Goal: Find specific page/section: Locate a particular part of the current website

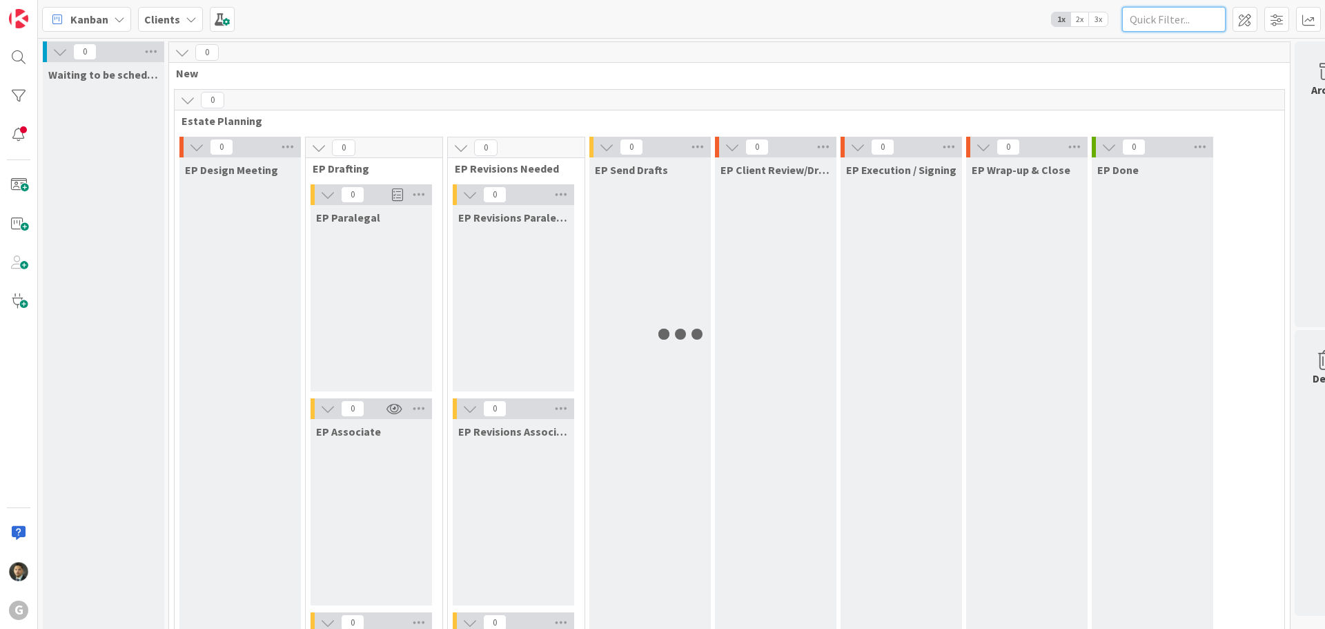
click at [1160, 25] on input "text" at bounding box center [1173, 19] width 103 height 25
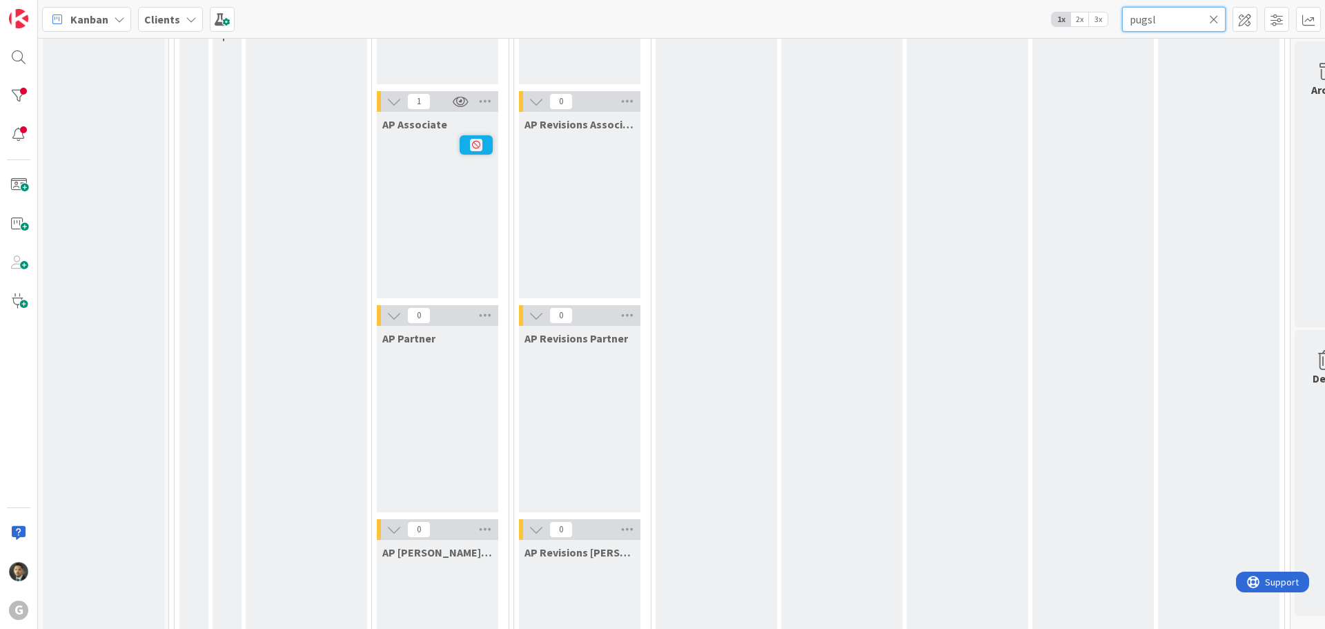
scroll to position [1272, 0]
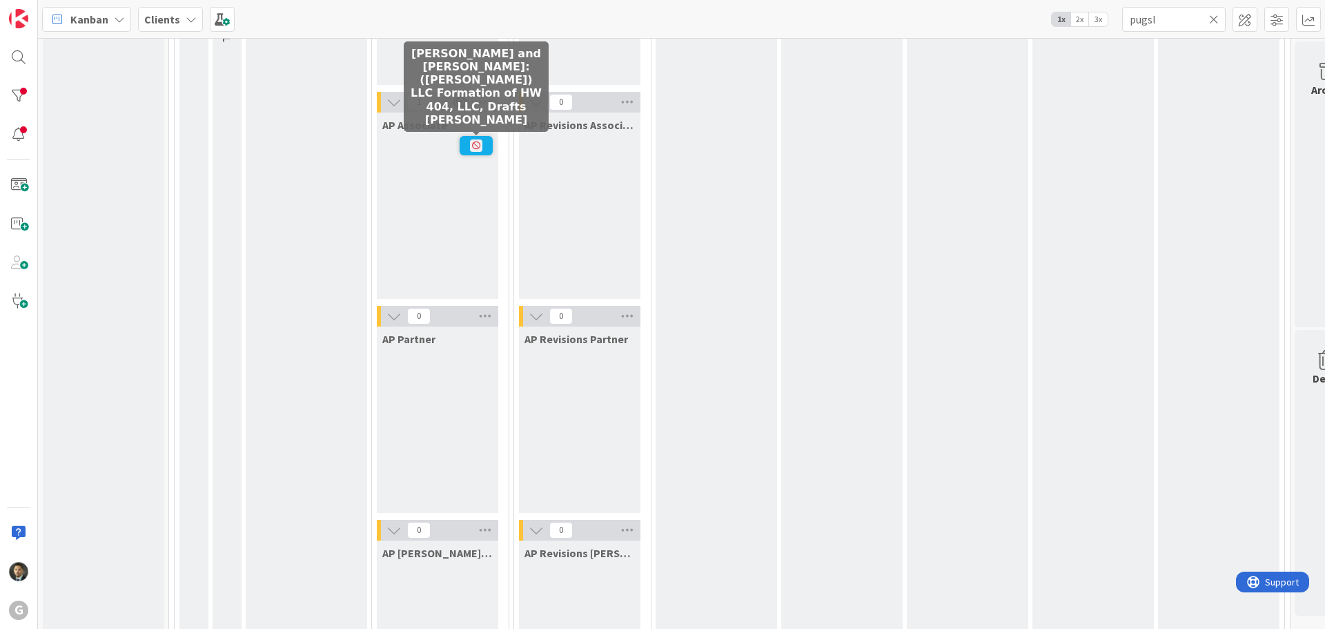
click at [476, 138] on span at bounding box center [476, 145] width 33 height 19
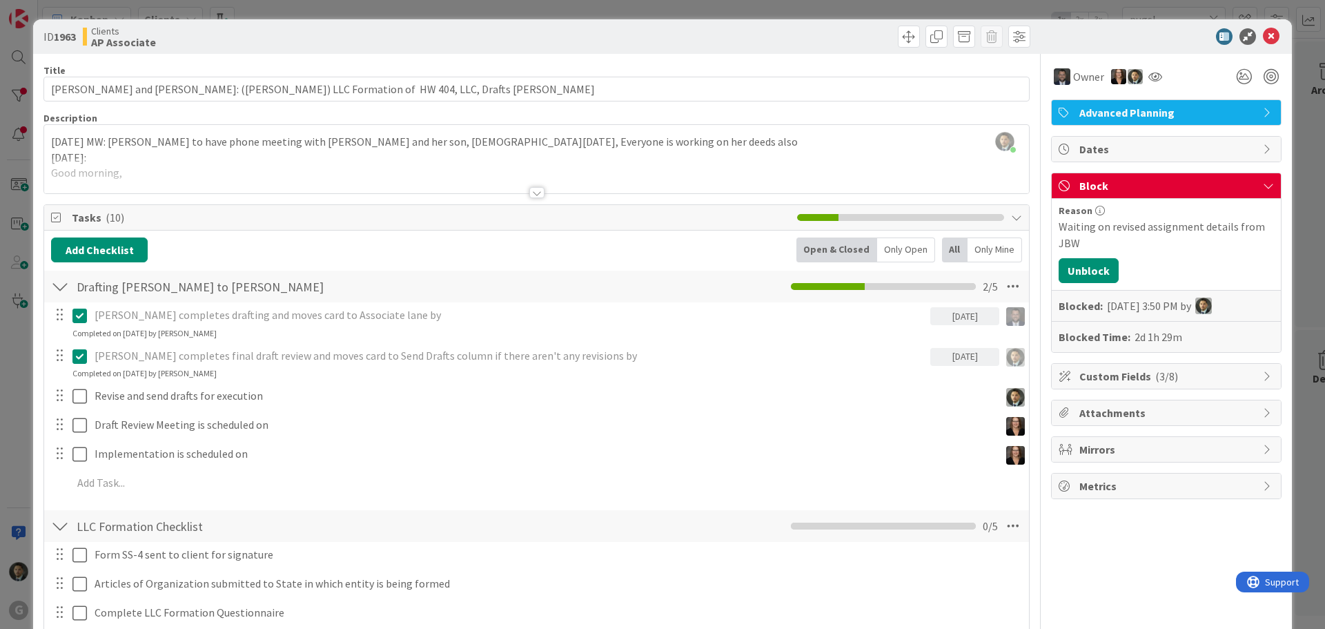
drag, startPoint x: 1099, startPoint y: 4, endPoint x: 1138, endPoint y: 13, distance: 39.7
click at [1099, 3] on div "ID 1963 Clients AP Associate Title 93 / 128 [PERSON_NAME] and [PERSON_NAME]: ([…" at bounding box center [662, 314] width 1325 height 629
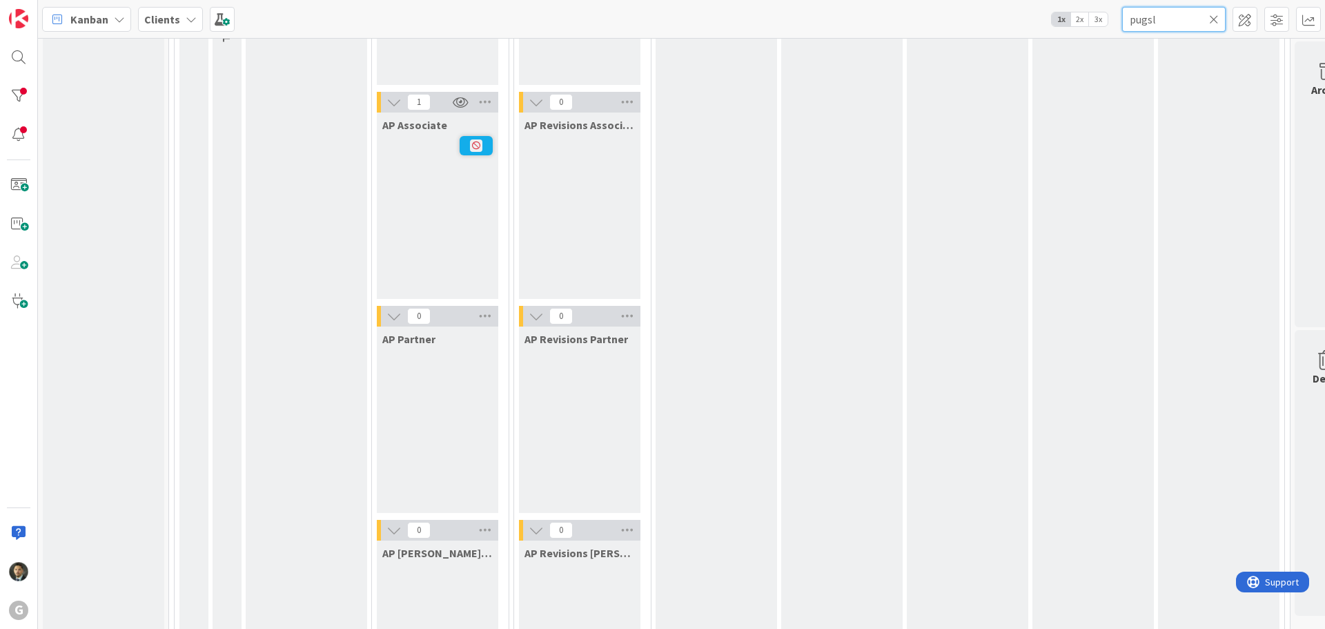
drag, startPoint x: 1161, startPoint y: 19, endPoint x: 1078, endPoint y: 37, distance: 84.7
click at [1078, 37] on div "Kanban Clients 1x 2x 3x pugsl" at bounding box center [681, 19] width 1287 height 38
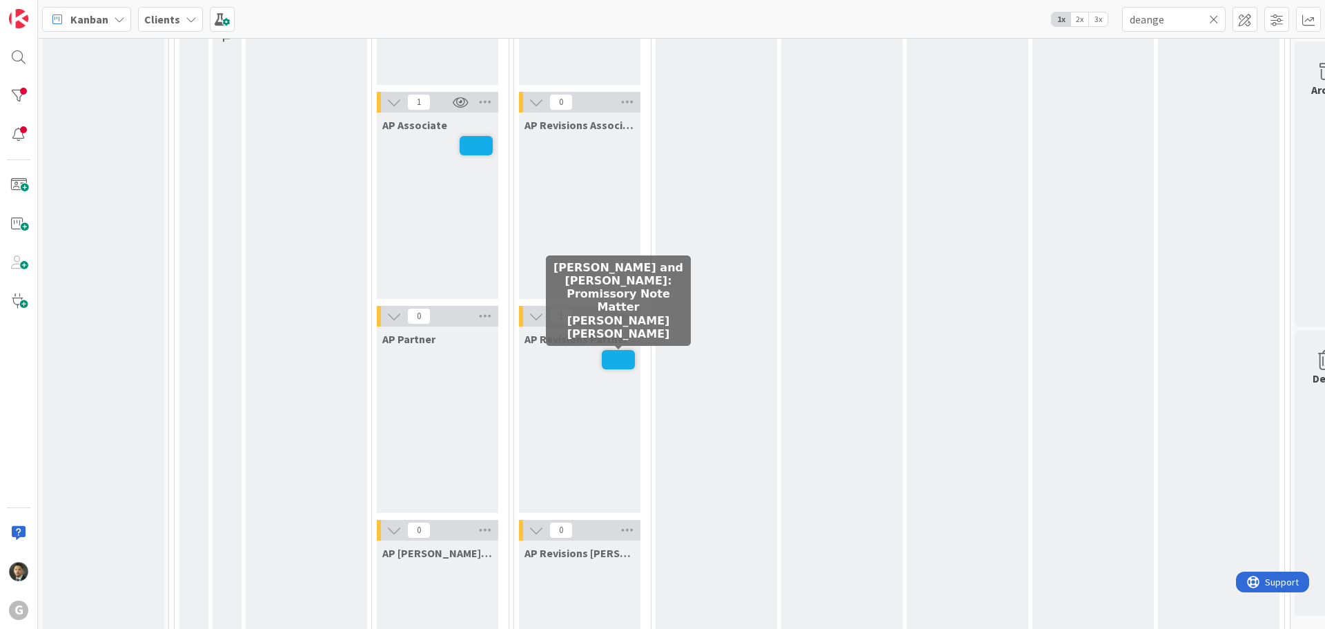
click at [619, 356] on span at bounding box center [618, 359] width 33 height 19
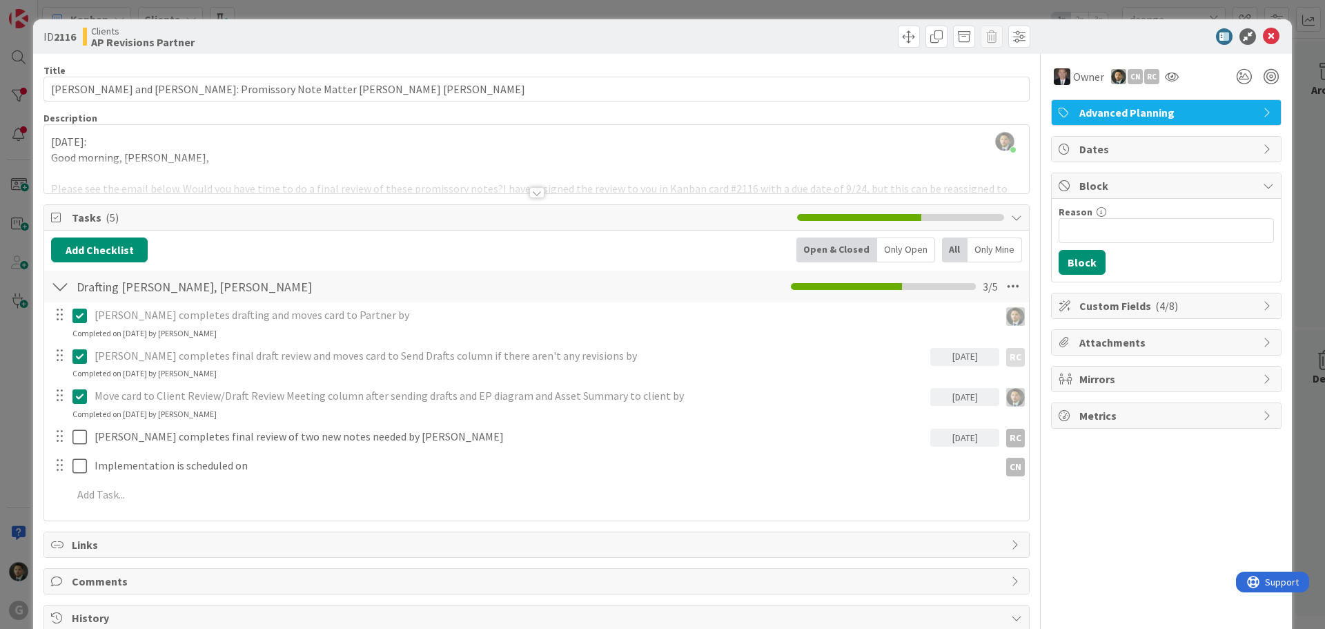
click at [531, 189] on div at bounding box center [536, 192] width 15 height 11
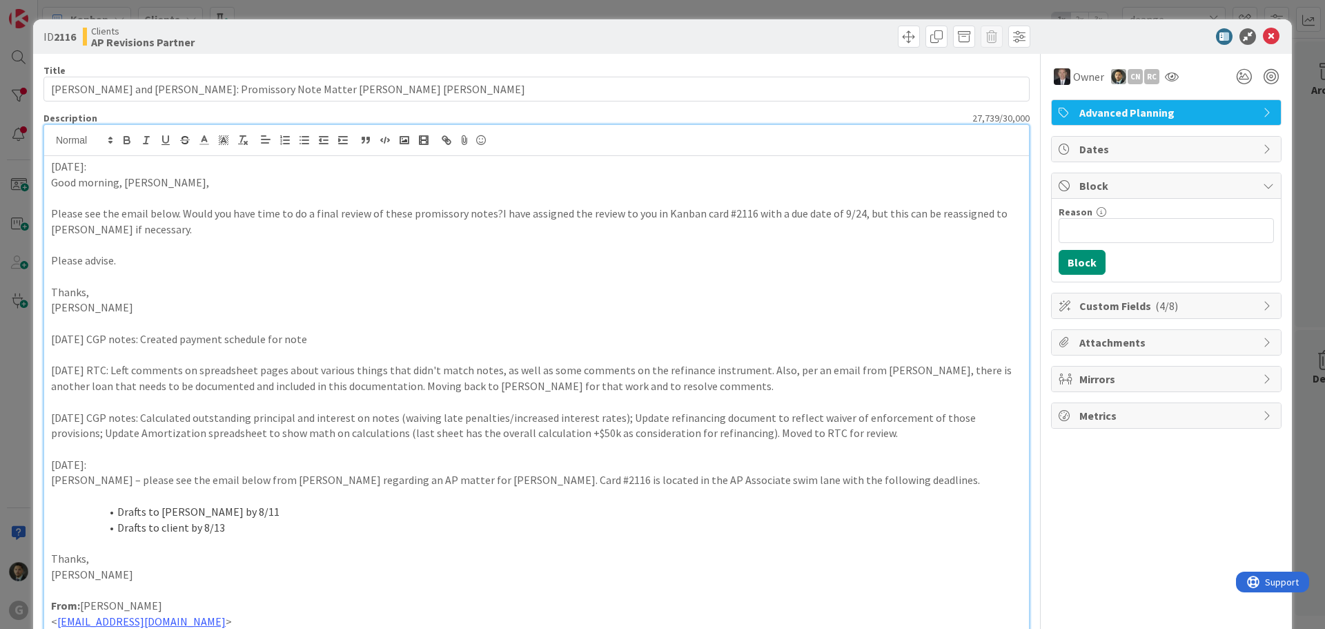
click at [531, 11] on div "ID 2116 Clients AP Revisions Partner Title 61 / 128 [PERSON_NAME] and [PERSON_N…" at bounding box center [662, 314] width 1325 height 629
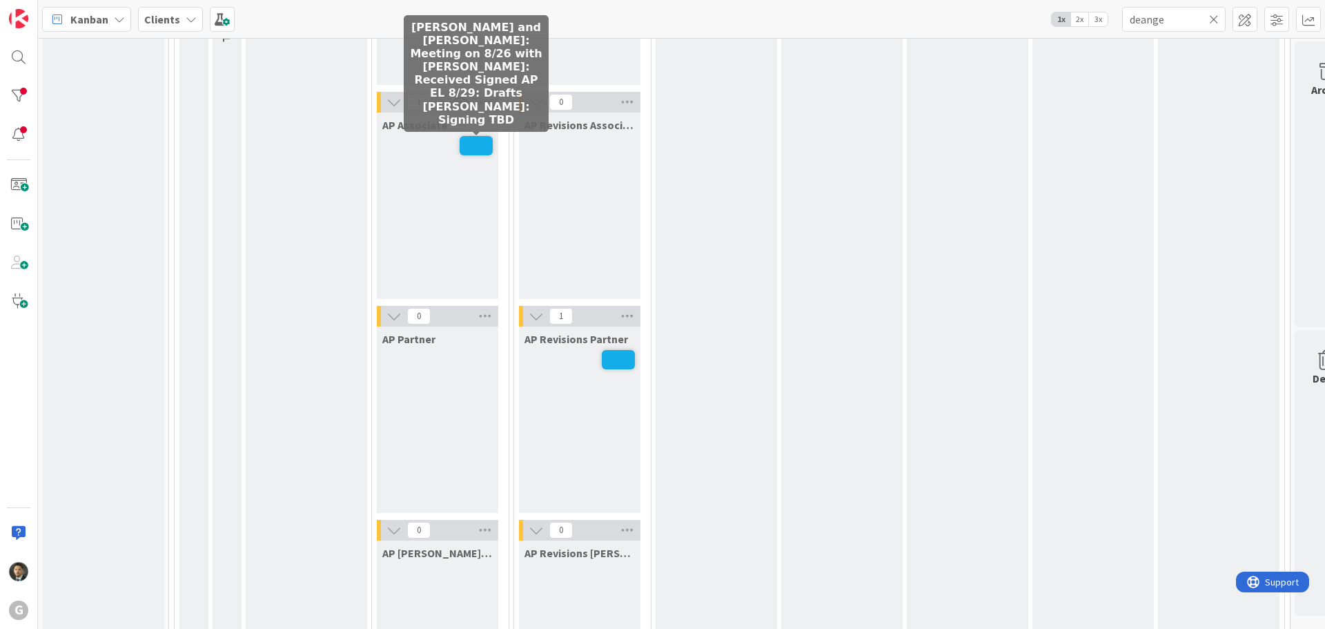
click at [482, 144] on span at bounding box center [476, 145] width 33 height 19
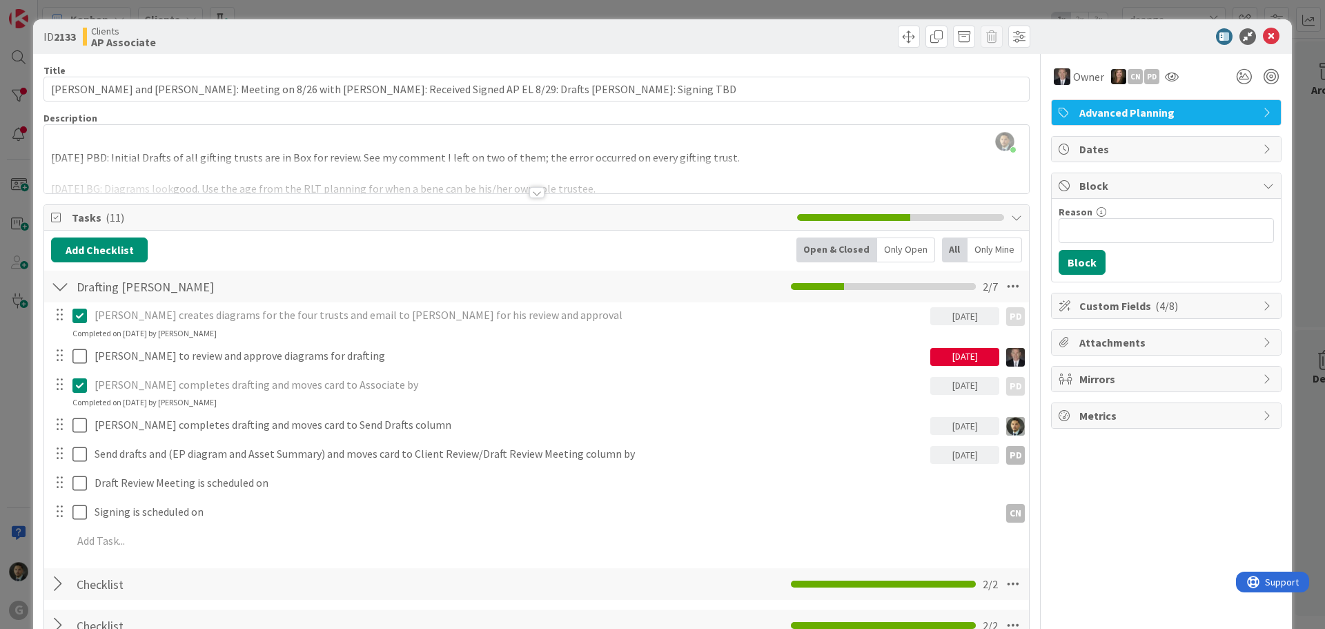
click at [965, 9] on div "ID 2133 Clients AP Associate Title 112 / 128 [PERSON_NAME] and [PERSON_NAME]: M…" at bounding box center [662, 314] width 1325 height 629
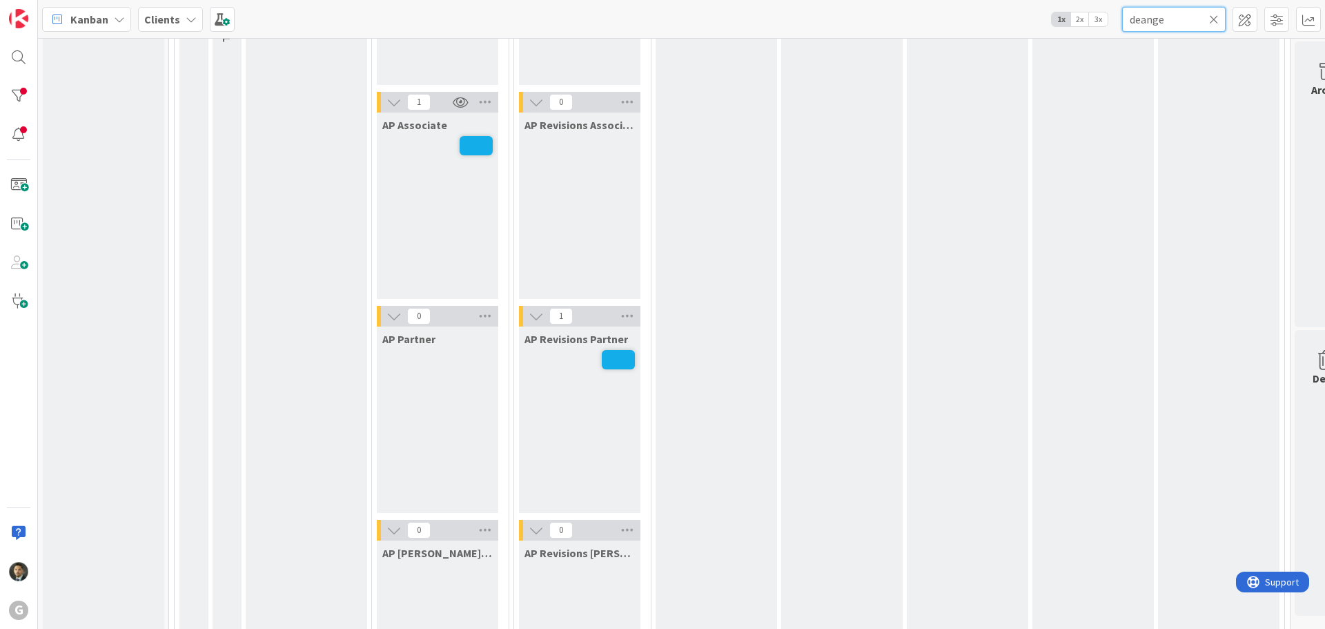
drag, startPoint x: 1191, startPoint y: 21, endPoint x: 1089, endPoint y: 30, distance: 102.5
click at [1092, 30] on div "Kanban Clients 1x 2x 3x deange" at bounding box center [681, 19] width 1287 height 38
type input "[PERSON_NAME]"
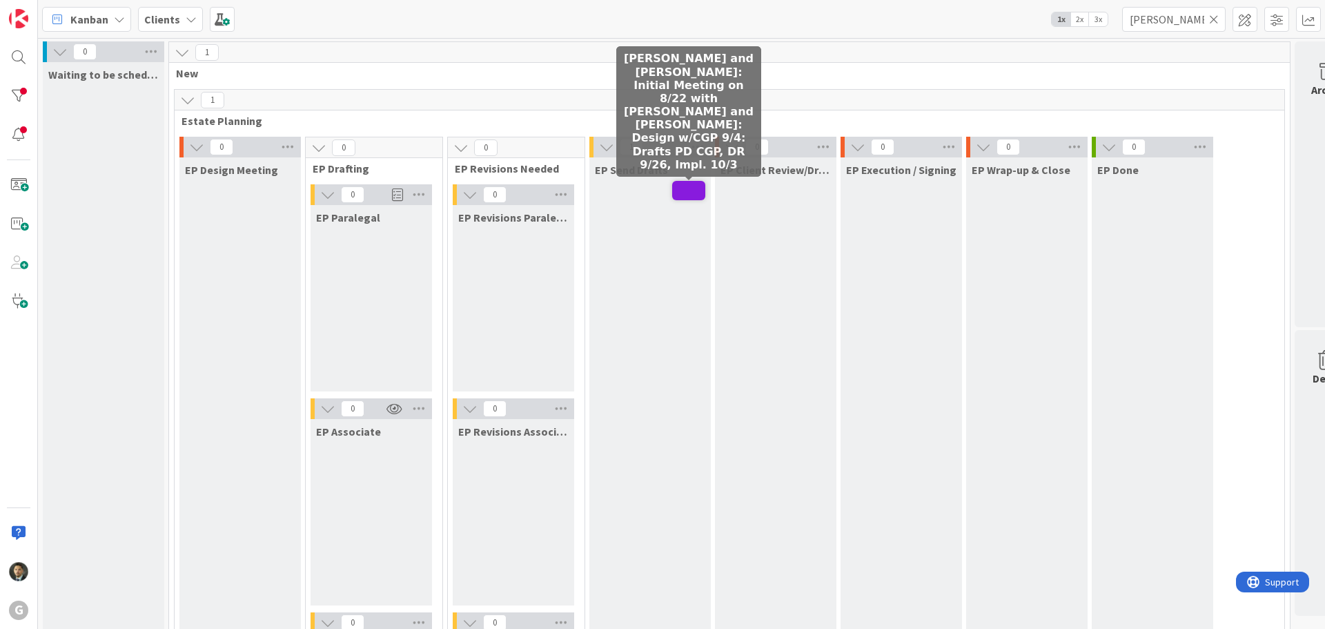
click at [682, 180] on div "EP Send Drafts" at bounding box center [649, 598] width 121 height 883
click at [682, 188] on span at bounding box center [688, 190] width 33 height 19
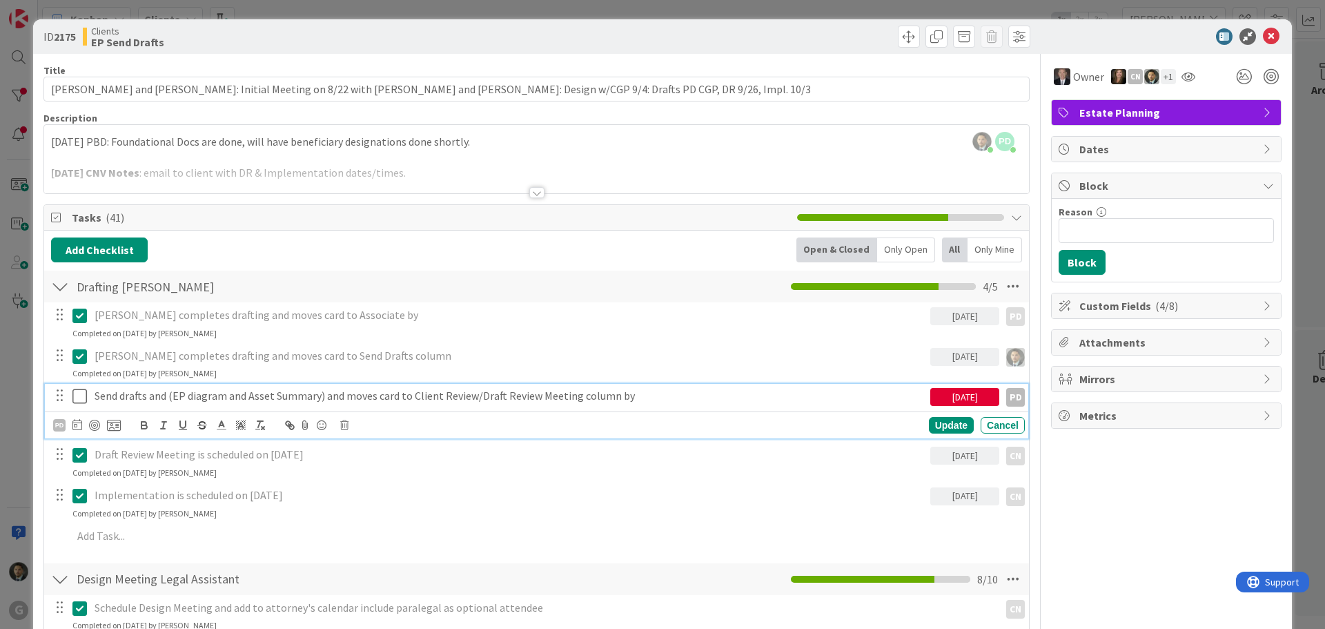
click at [175, 391] on p "Send drafts and (EP diagram and Asset Summary) and moves card to Client Review/…" at bounding box center [510, 396] width 830 height 16
click at [75, 400] on icon at bounding box center [79, 396] width 14 height 17
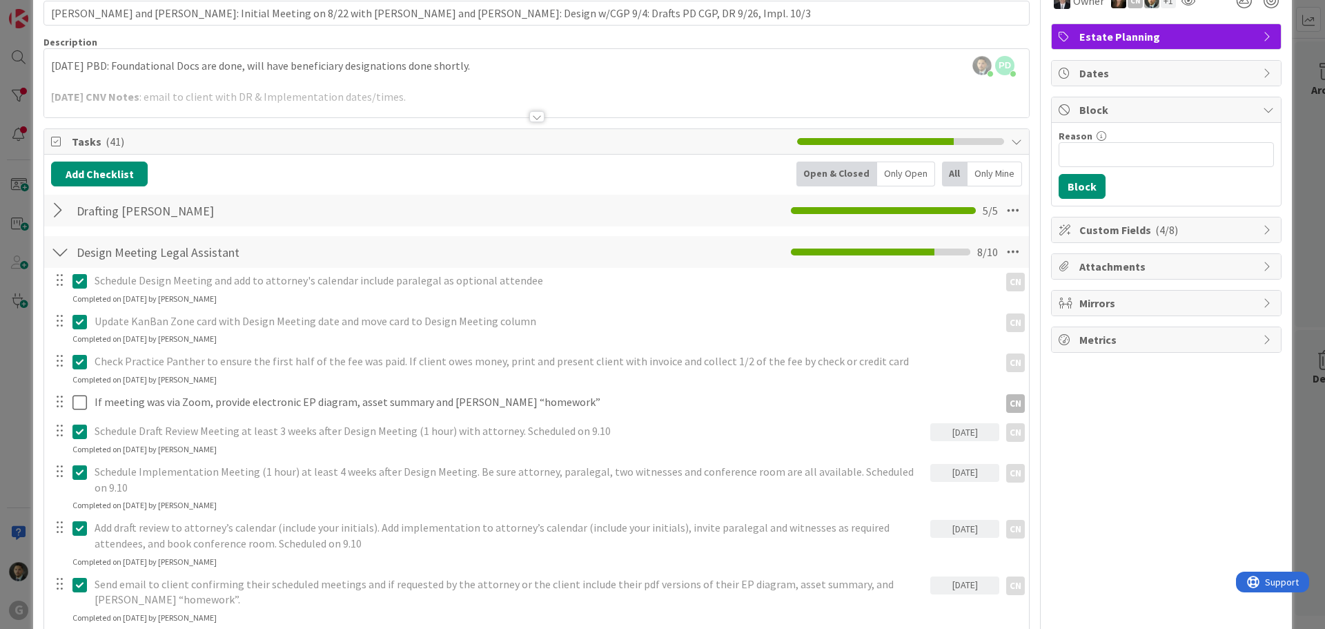
scroll to position [483, 0]
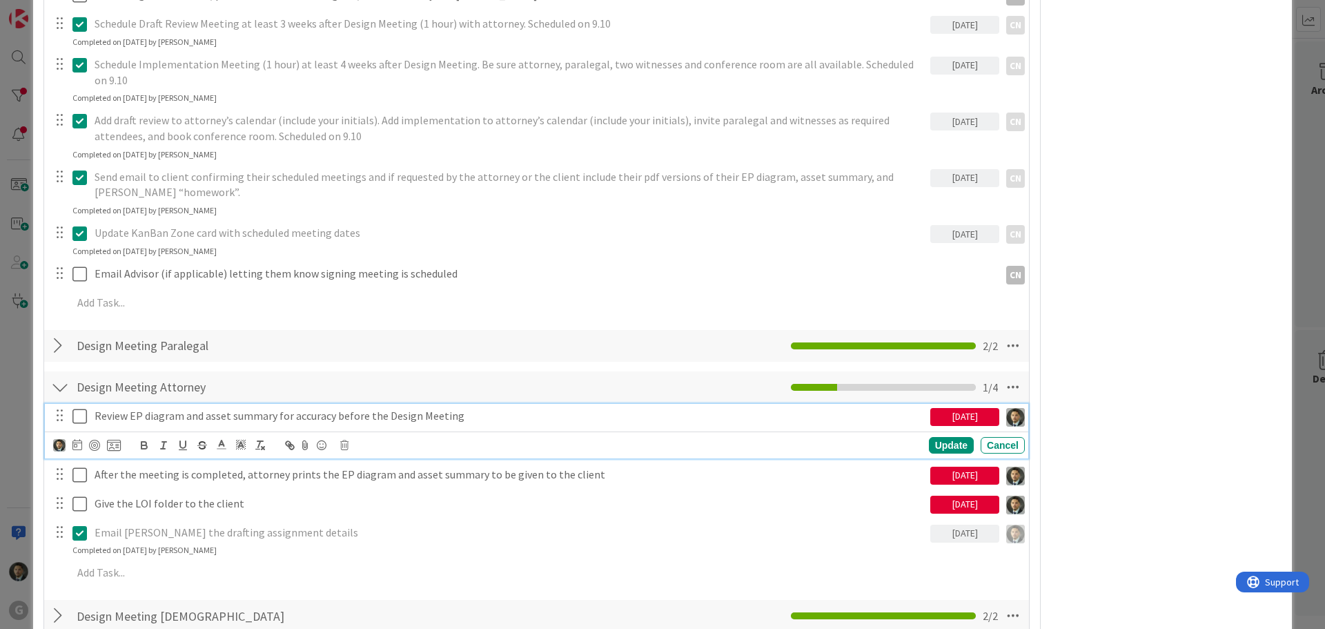
click at [299, 415] on p "Review EP diagram and asset summary for accuracy before the Design Meeting" at bounding box center [510, 416] width 830 height 16
click at [346, 444] on icon at bounding box center [344, 445] width 8 height 10
click at [365, 505] on div "Delete" at bounding box center [379, 503] width 51 height 25
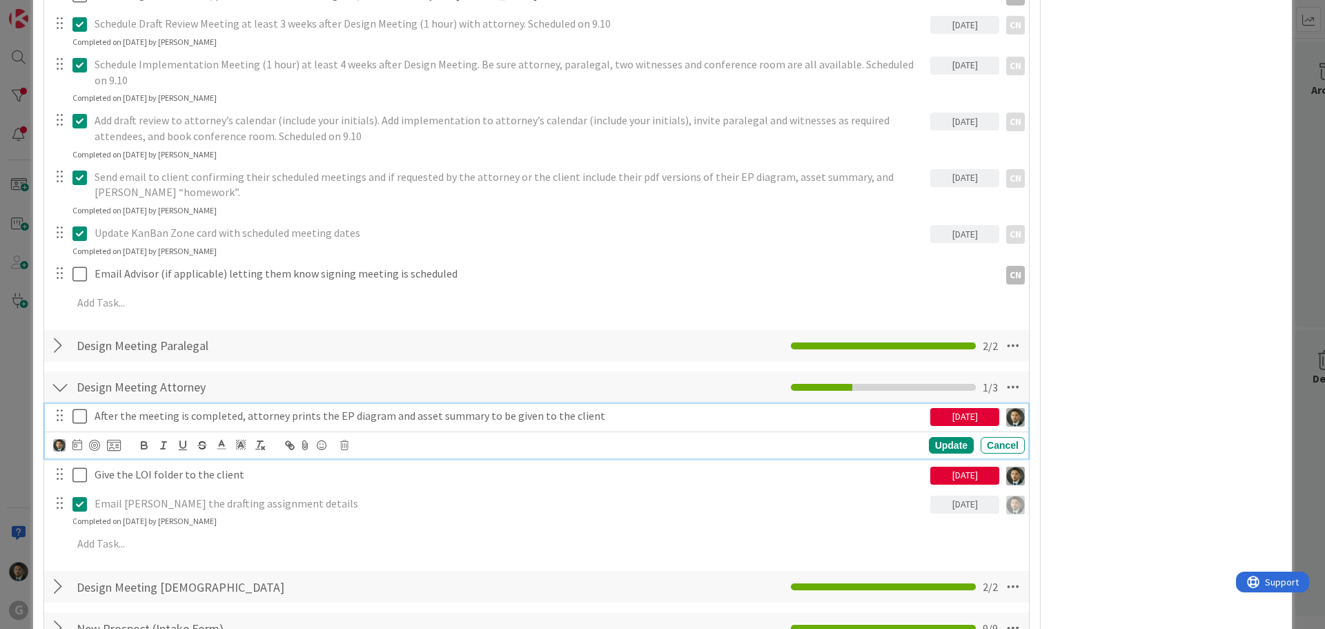
click at [381, 427] on div "After the meeting is completed, attorney prints the EP diagram and asset summar…" at bounding box center [509, 416] width 841 height 24
click at [347, 443] on icon at bounding box center [344, 445] width 8 height 10
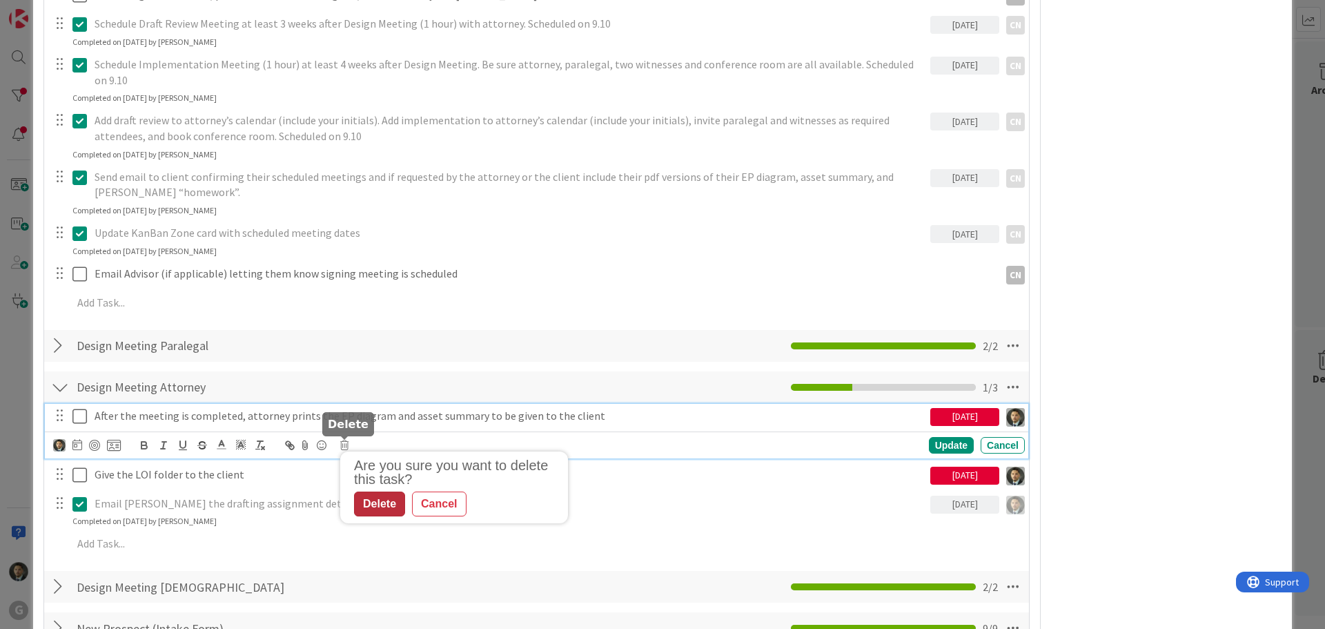
click at [371, 502] on div "Delete" at bounding box center [379, 503] width 51 height 25
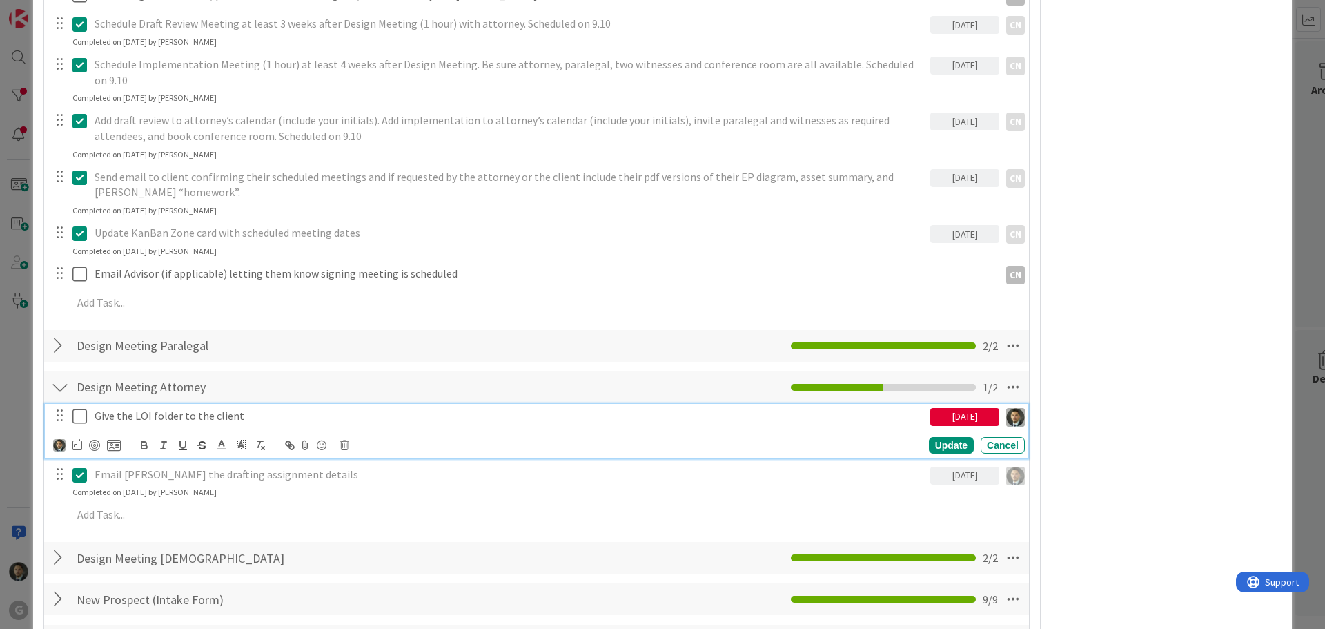
click at [332, 417] on p "Give the LOI folder to the client" at bounding box center [510, 416] width 830 height 16
click at [347, 445] on icon at bounding box center [344, 445] width 8 height 10
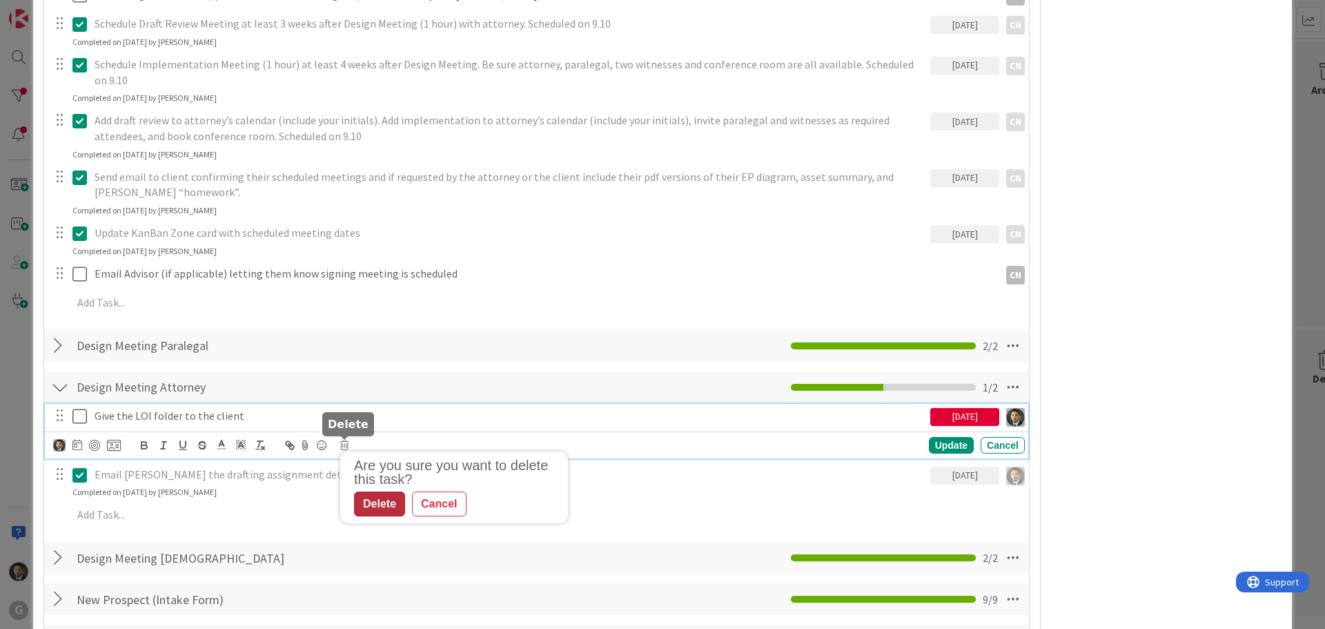
click at [367, 502] on div "Delete" at bounding box center [379, 503] width 51 height 25
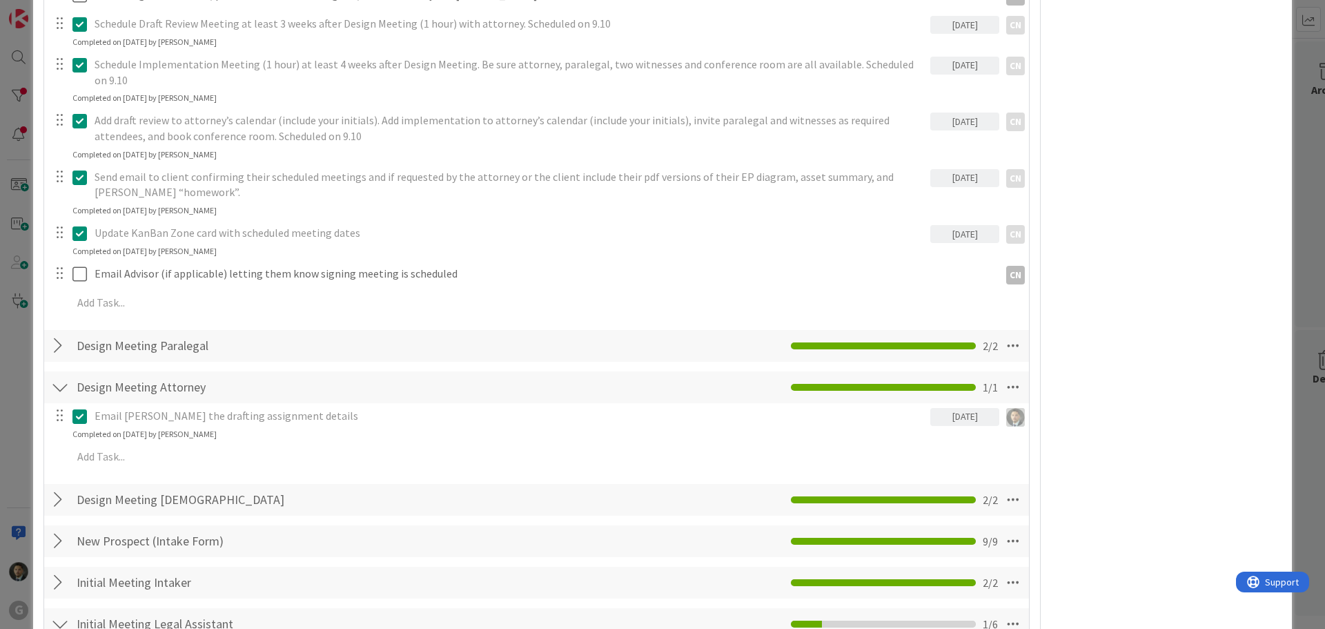
click at [66, 390] on div at bounding box center [60, 387] width 18 height 25
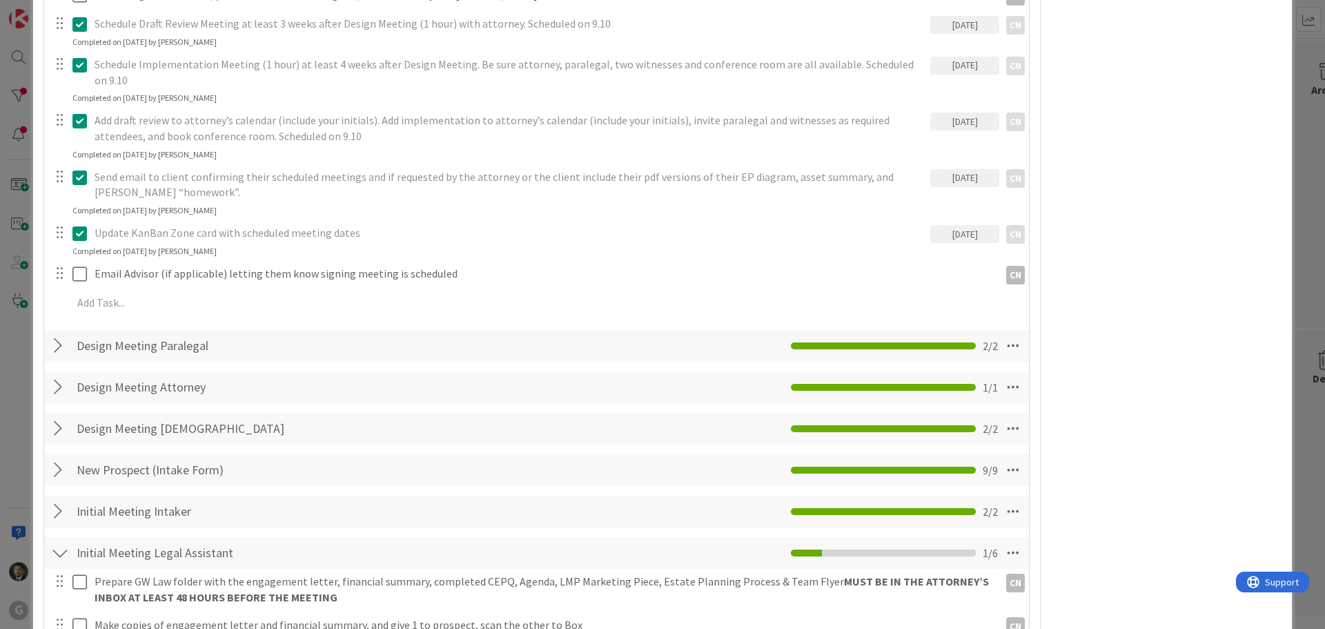
click at [66, 390] on div at bounding box center [60, 387] width 18 height 25
